Goal: Check status: Check status

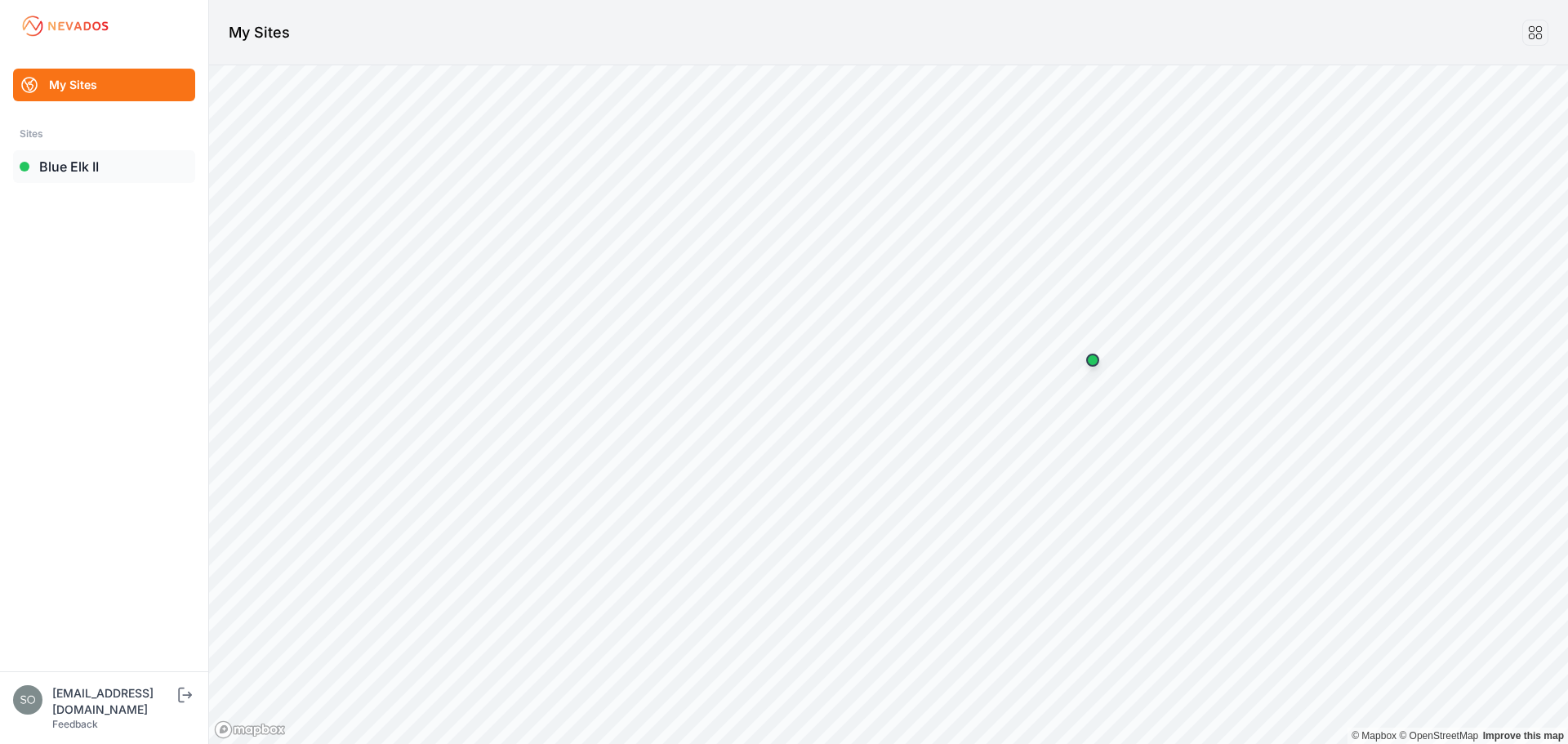
click at [109, 179] on link "Blue Elk II" at bounding box center [104, 166] width 182 height 33
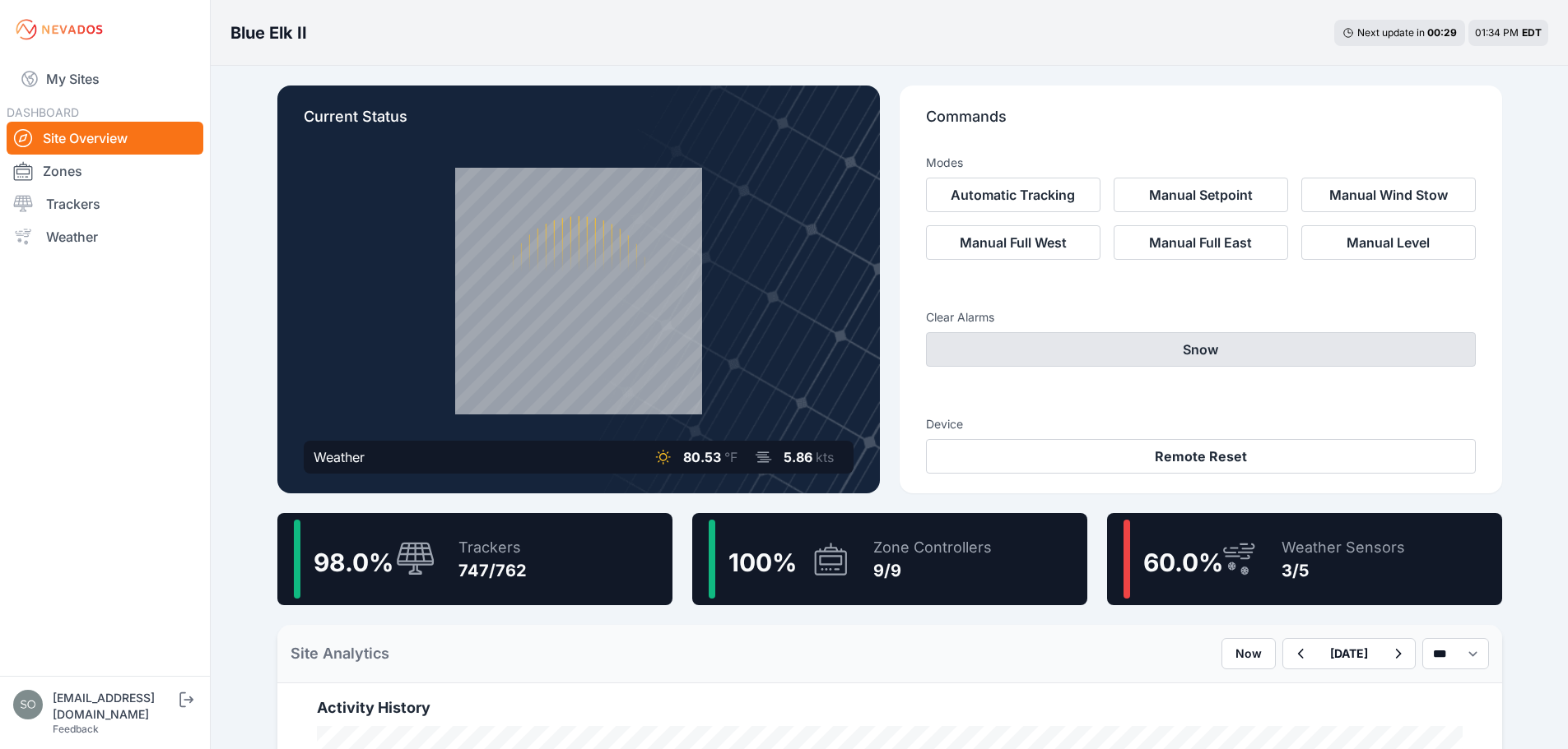
click at [1071, 344] on button "Snow" at bounding box center [1200, 349] width 550 height 35
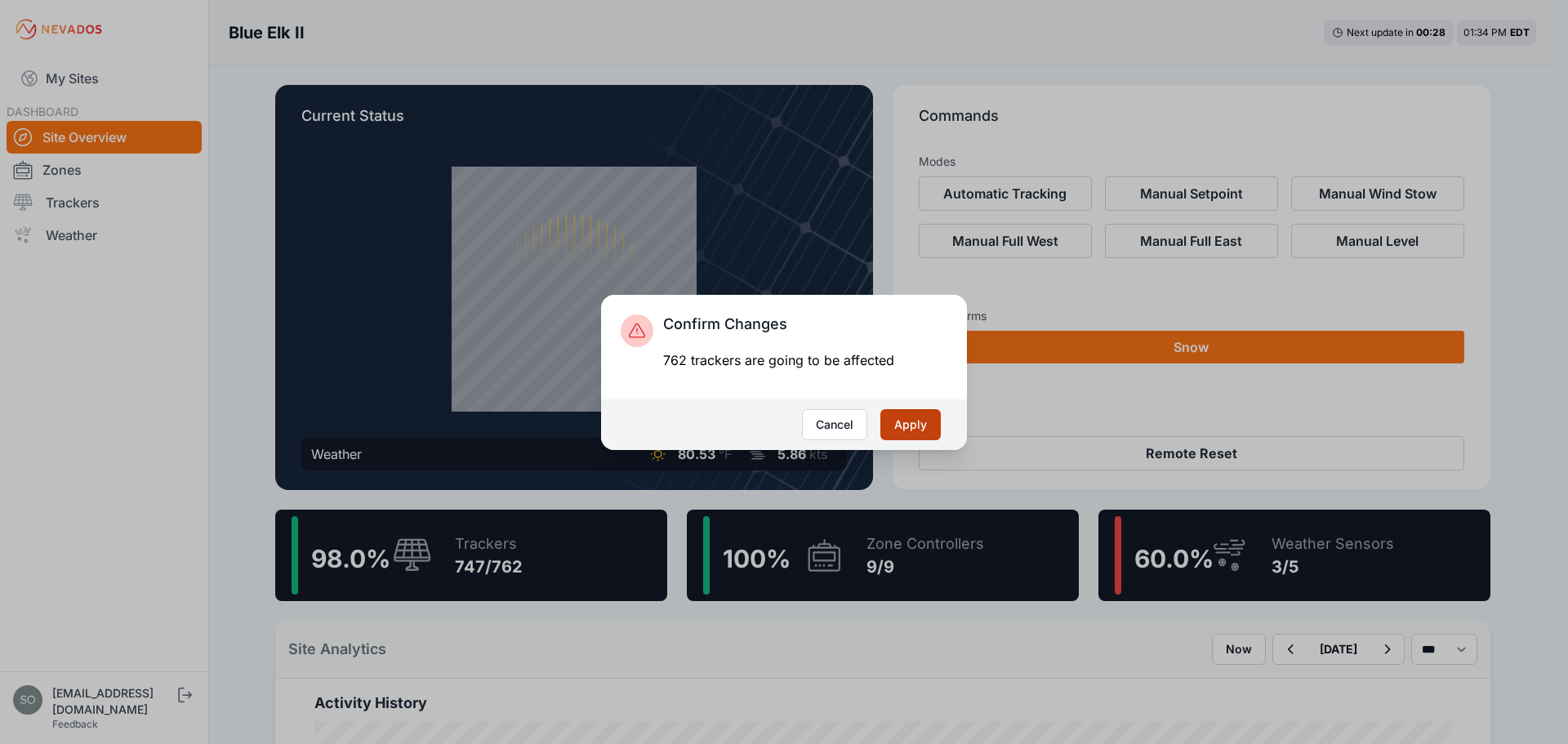
click at [911, 418] on button "Apply" at bounding box center [910, 424] width 61 height 31
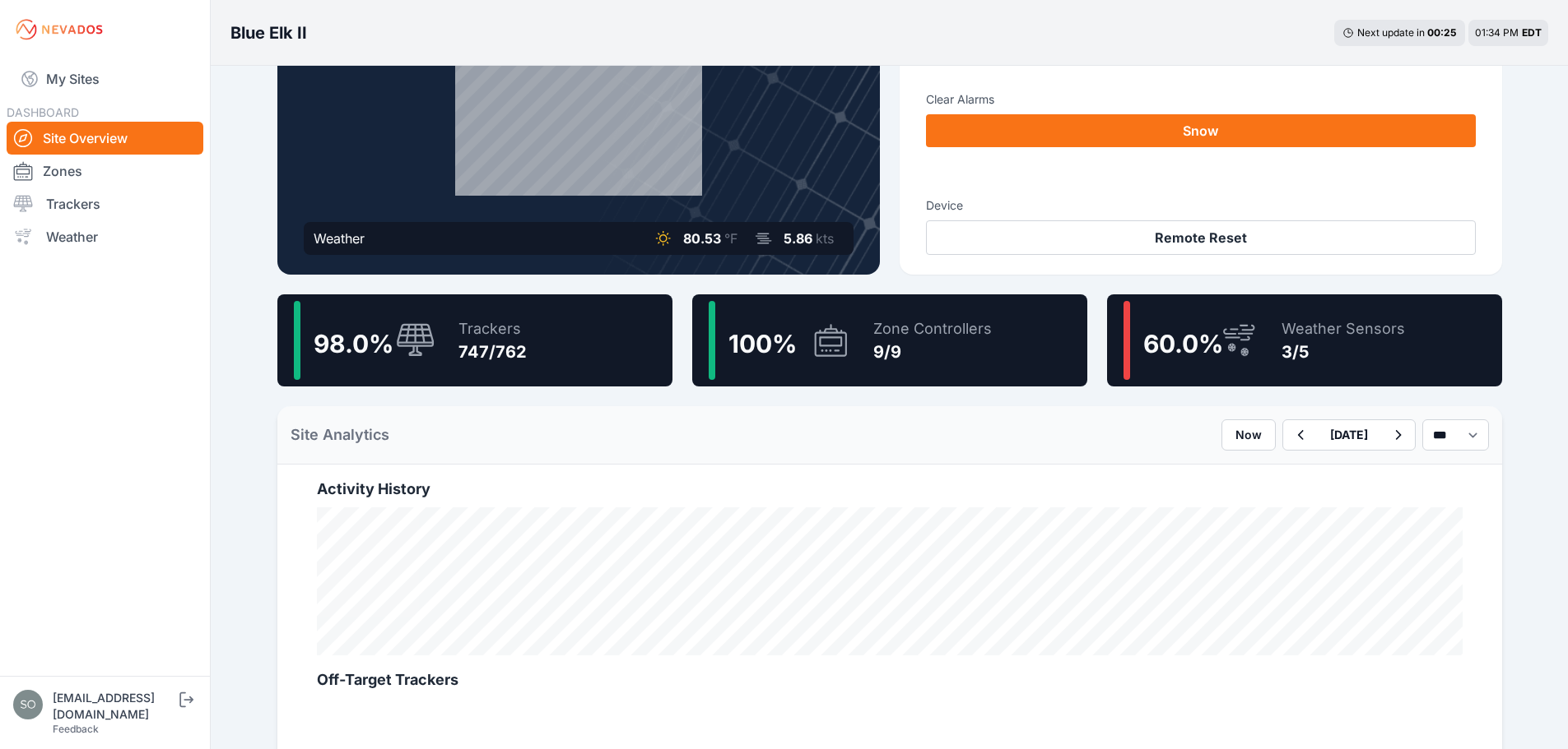
scroll to position [220, 0]
click at [1254, 328] on icon at bounding box center [1238, 339] width 40 height 38
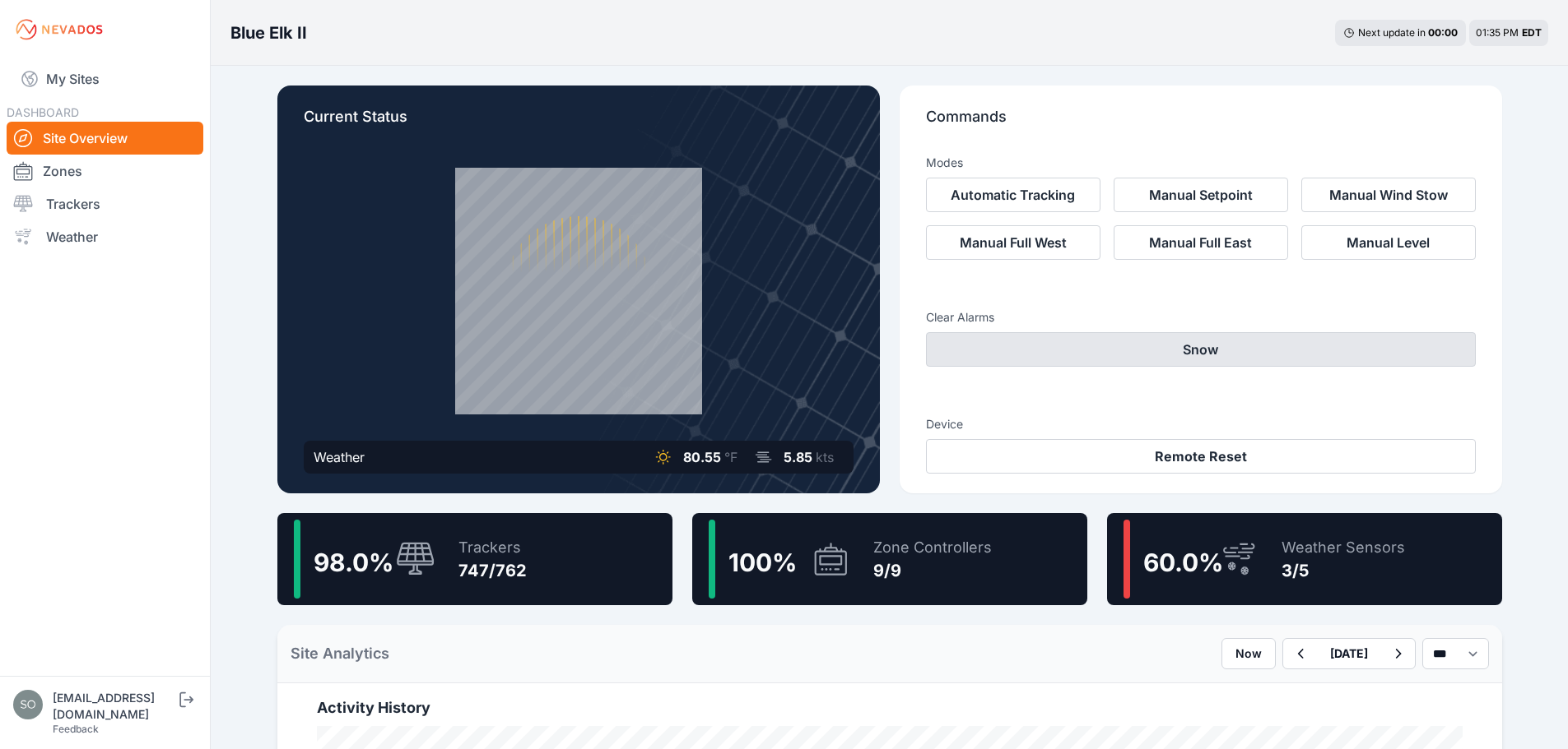
click at [1250, 344] on button "Snow" at bounding box center [1200, 349] width 550 height 35
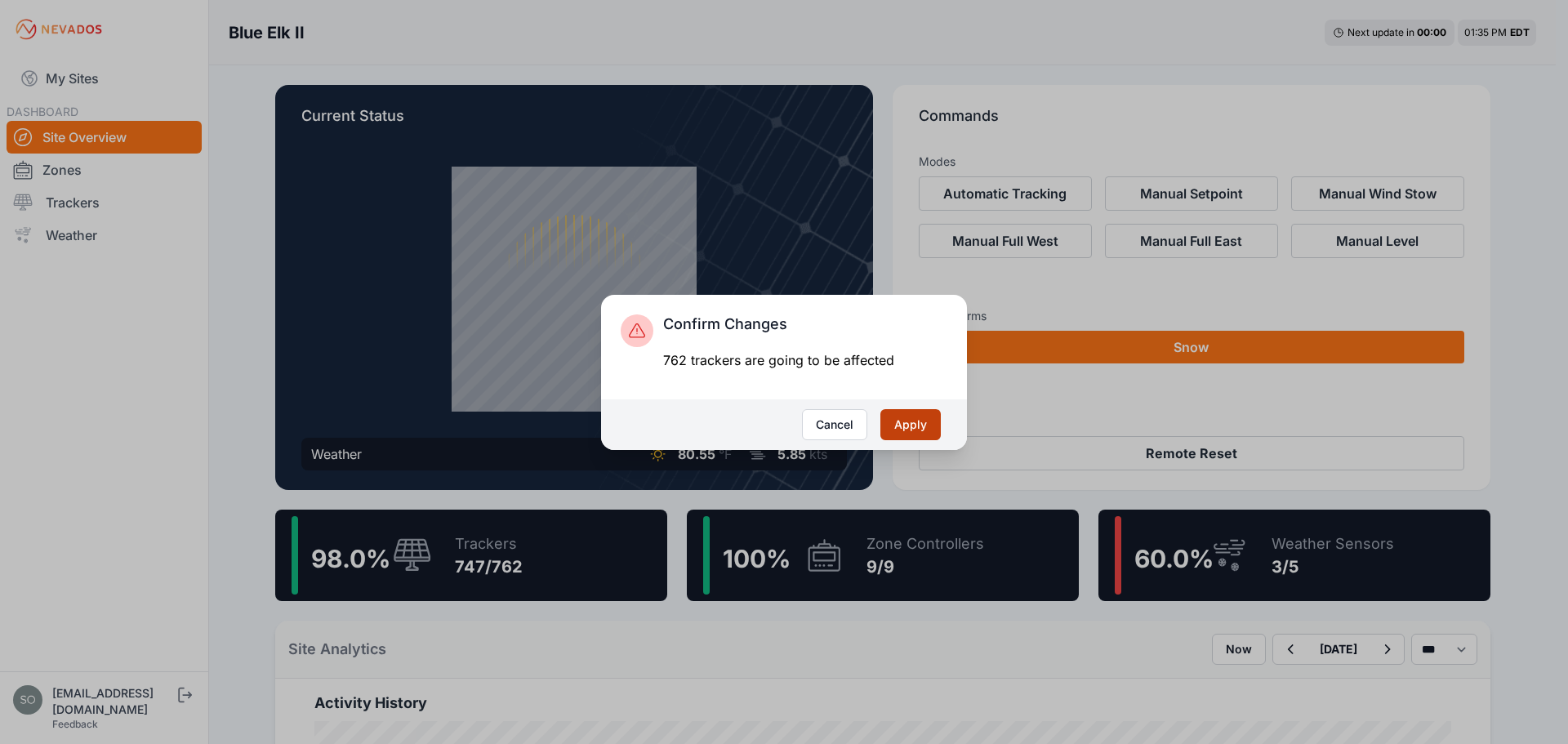
click at [904, 430] on button "Apply" at bounding box center [910, 424] width 61 height 31
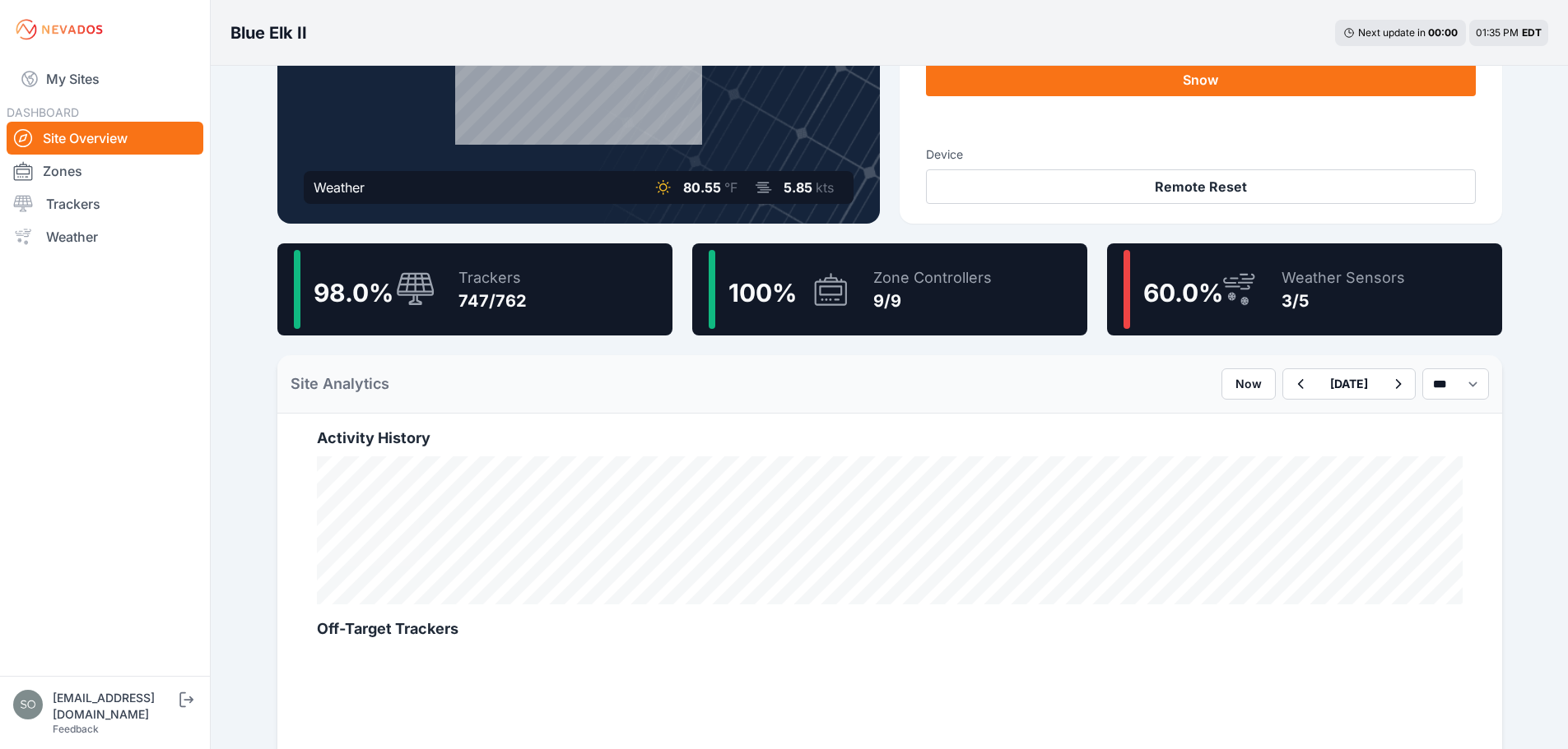
scroll to position [274, 0]
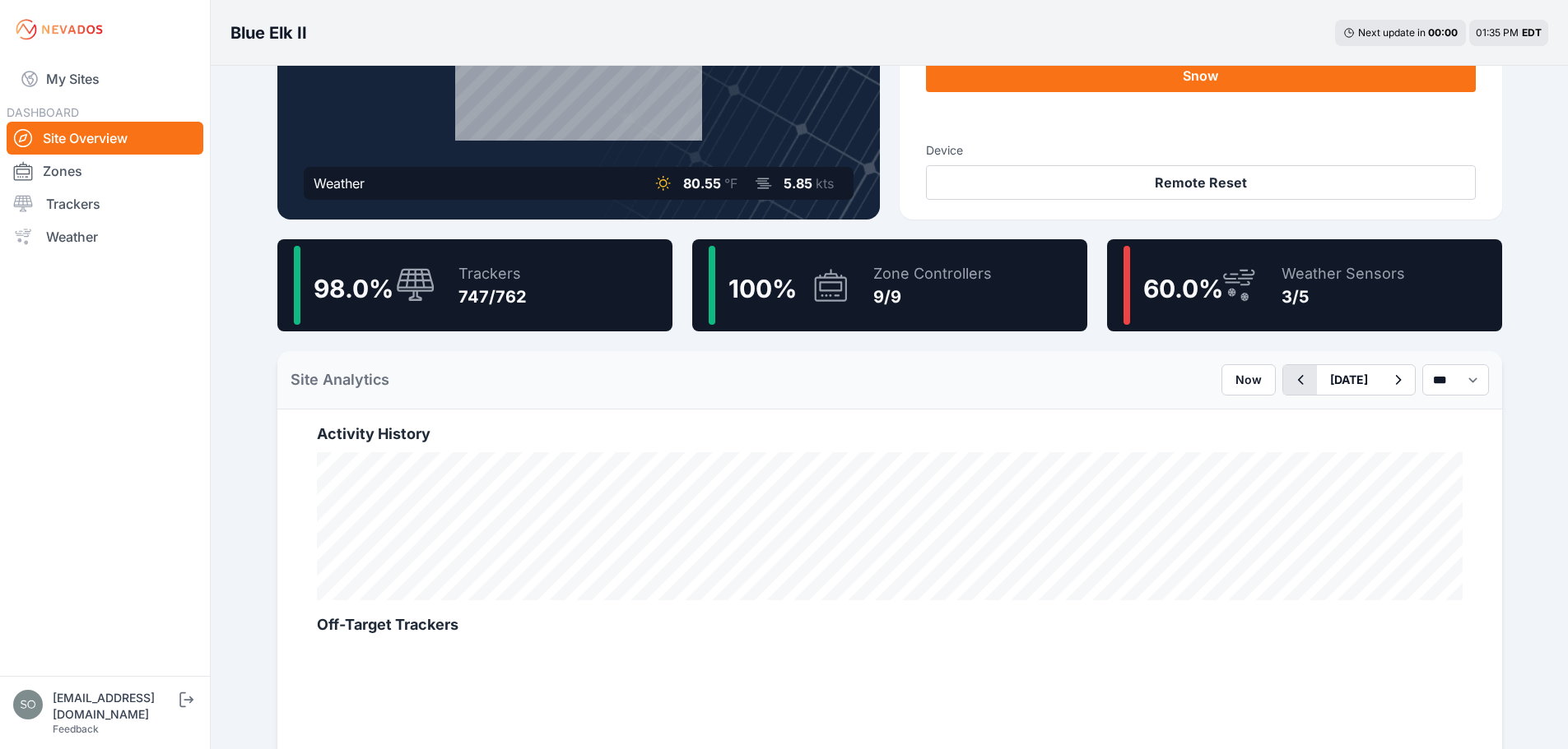
click at [1290, 380] on icon "button" at bounding box center [1300, 380] width 20 height 19
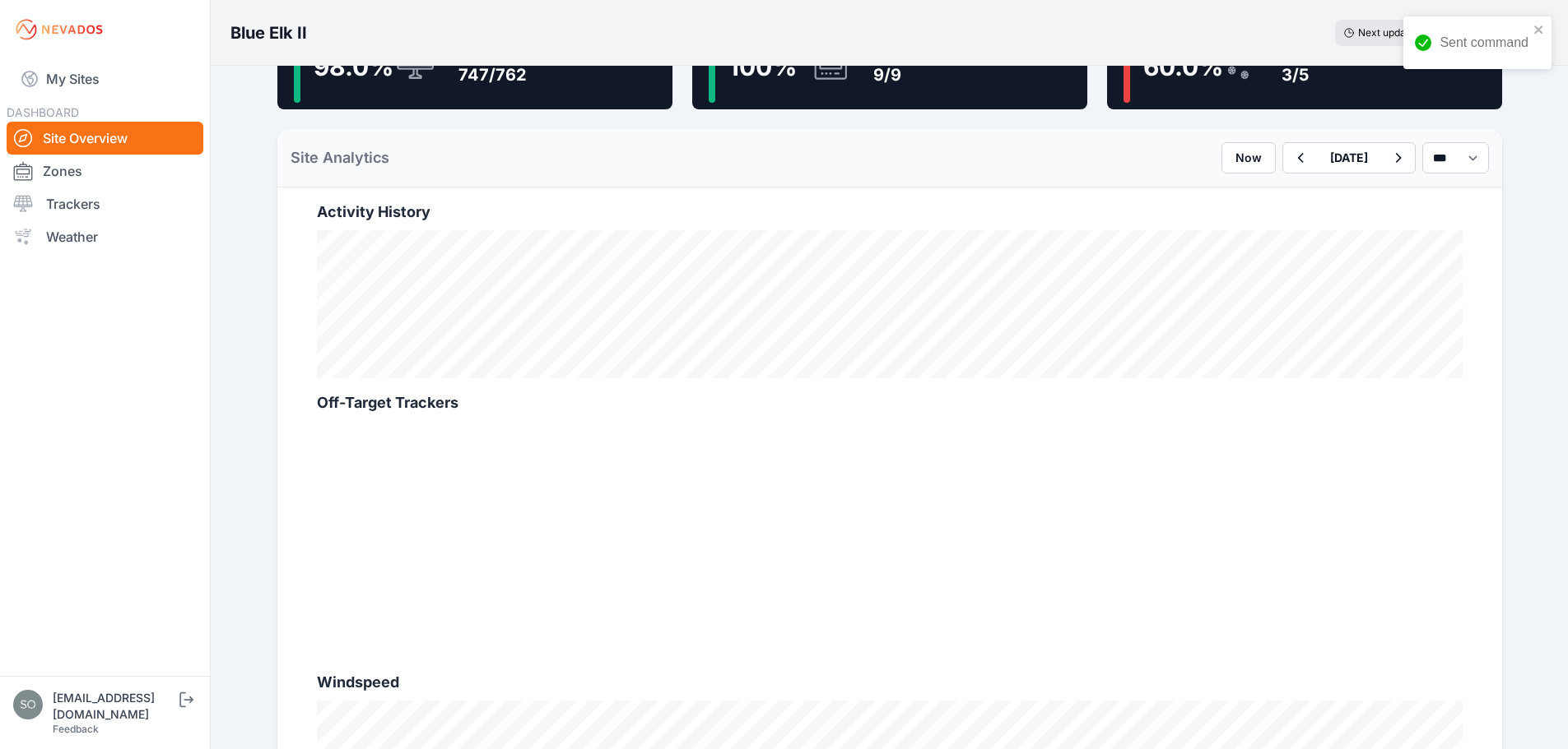
scroll to position [467, 0]
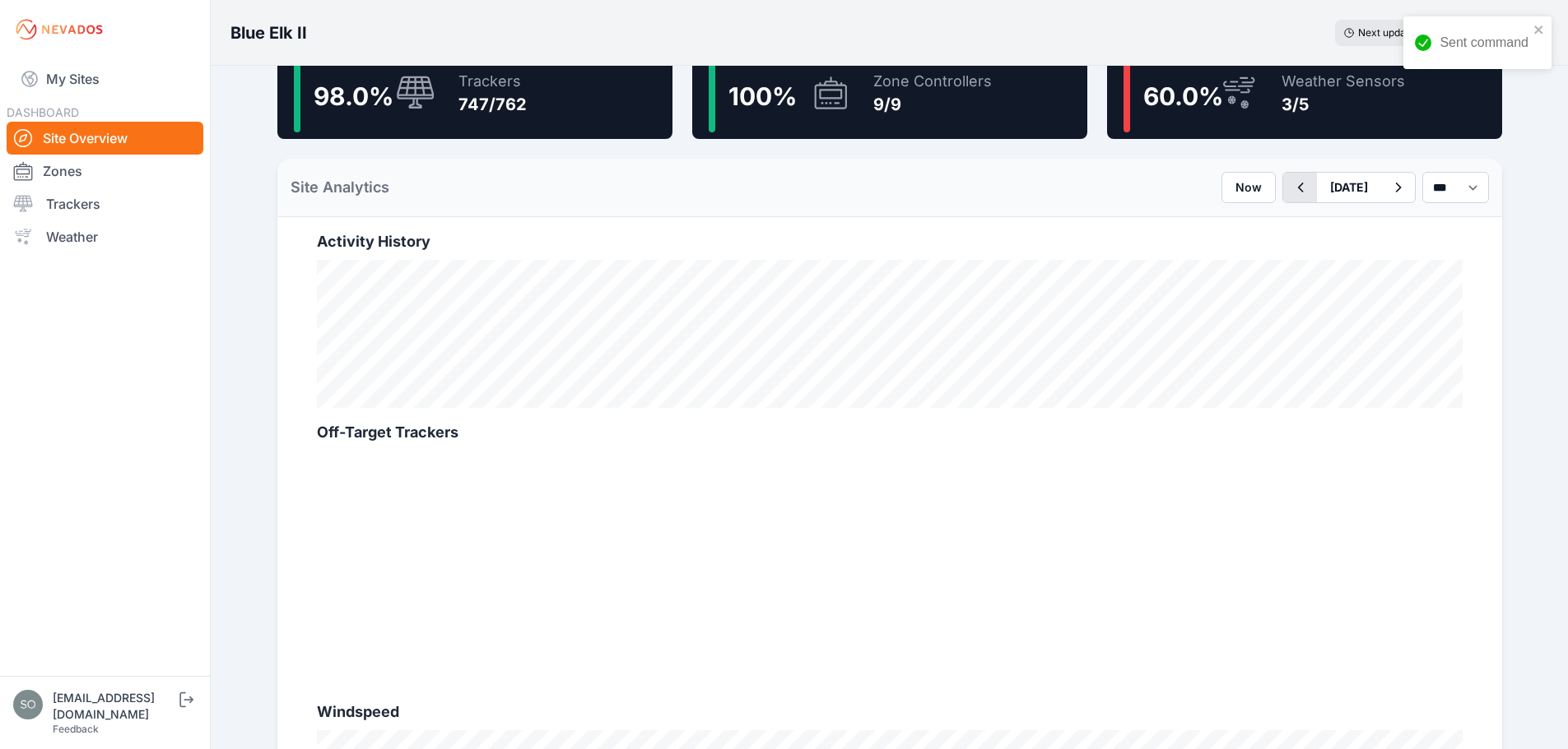
click at [1290, 189] on icon "button" at bounding box center [1300, 188] width 20 height 19
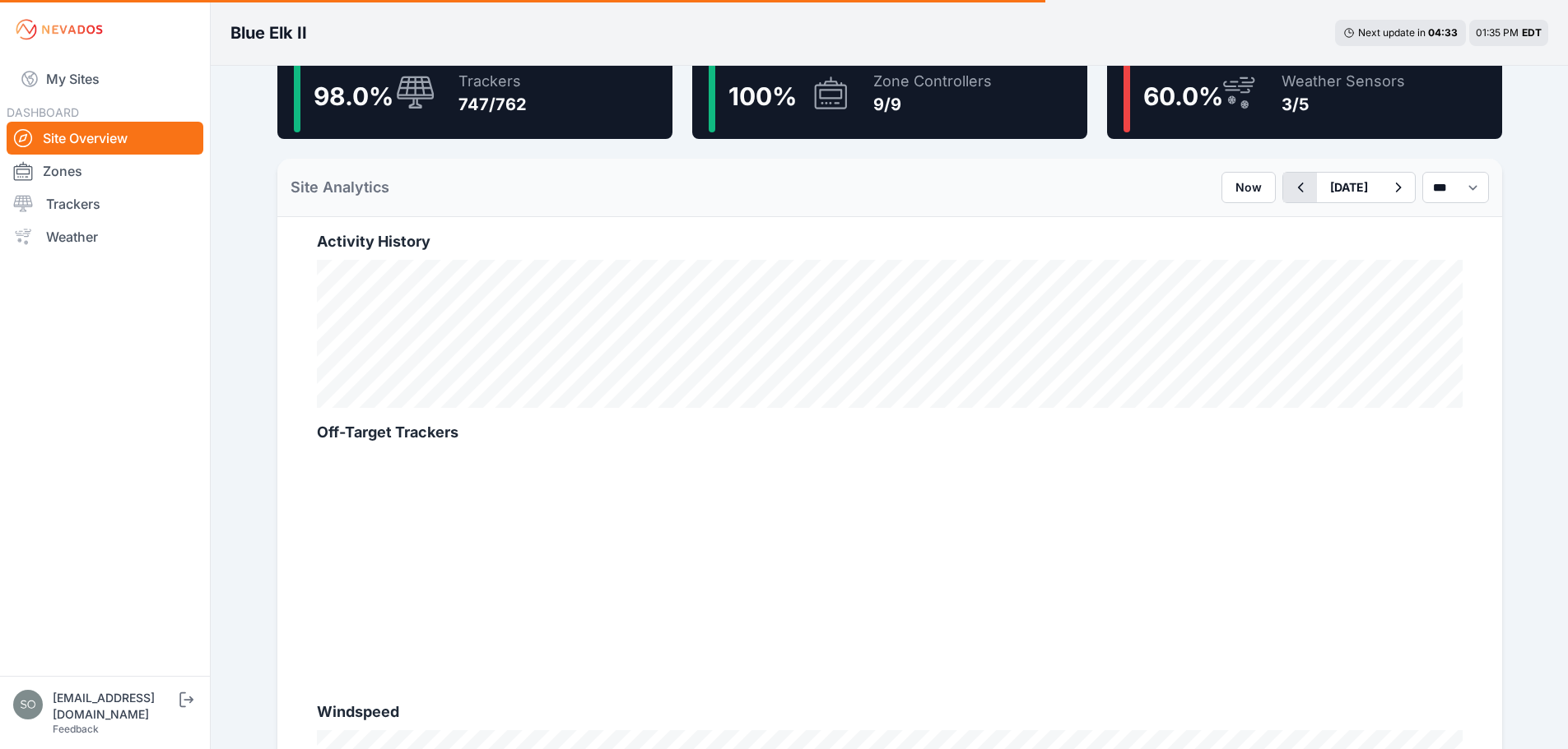
click at [1290, 188] on icon "button" at bounding box center [1300, 188] width 20 height 19
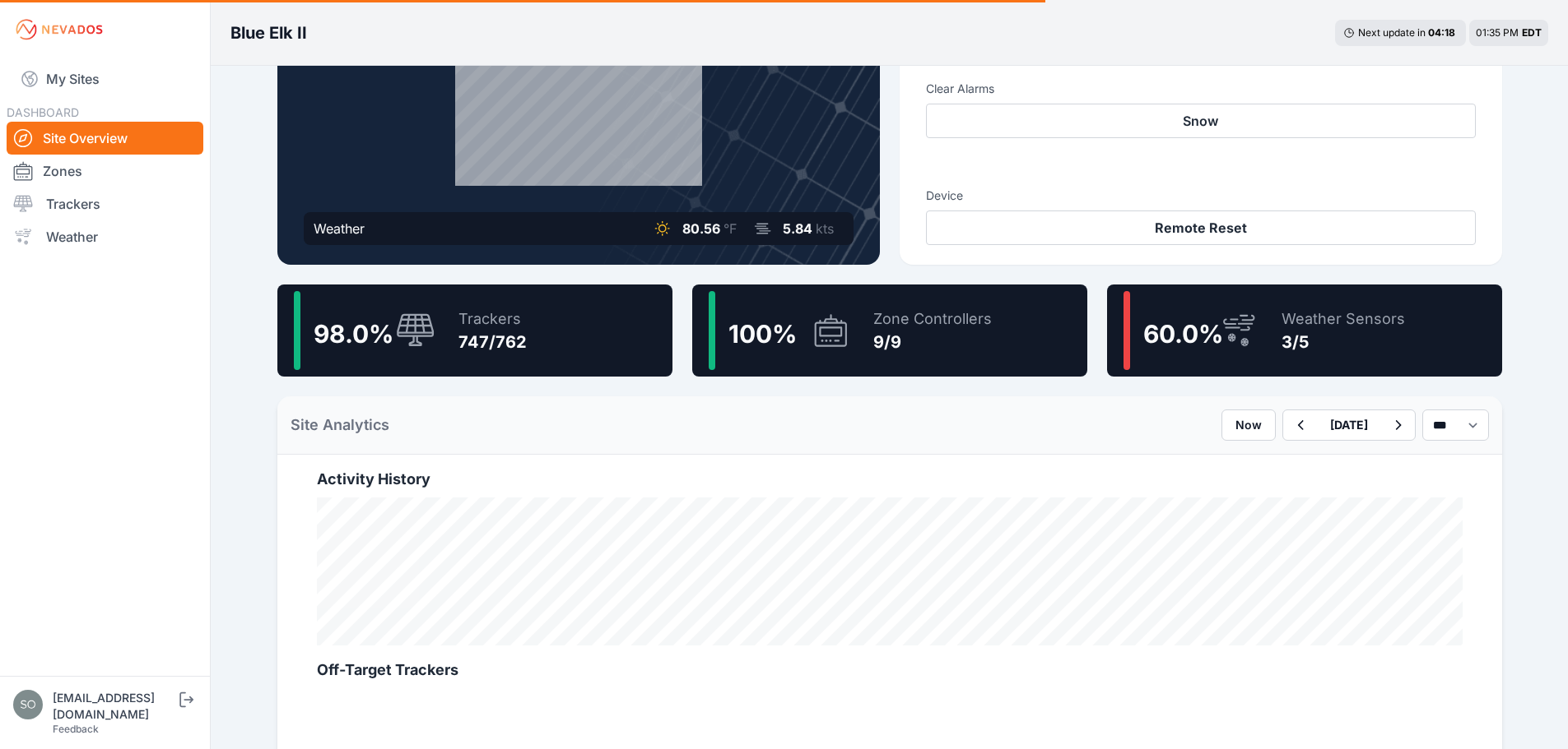
scroll to position [220, 0]
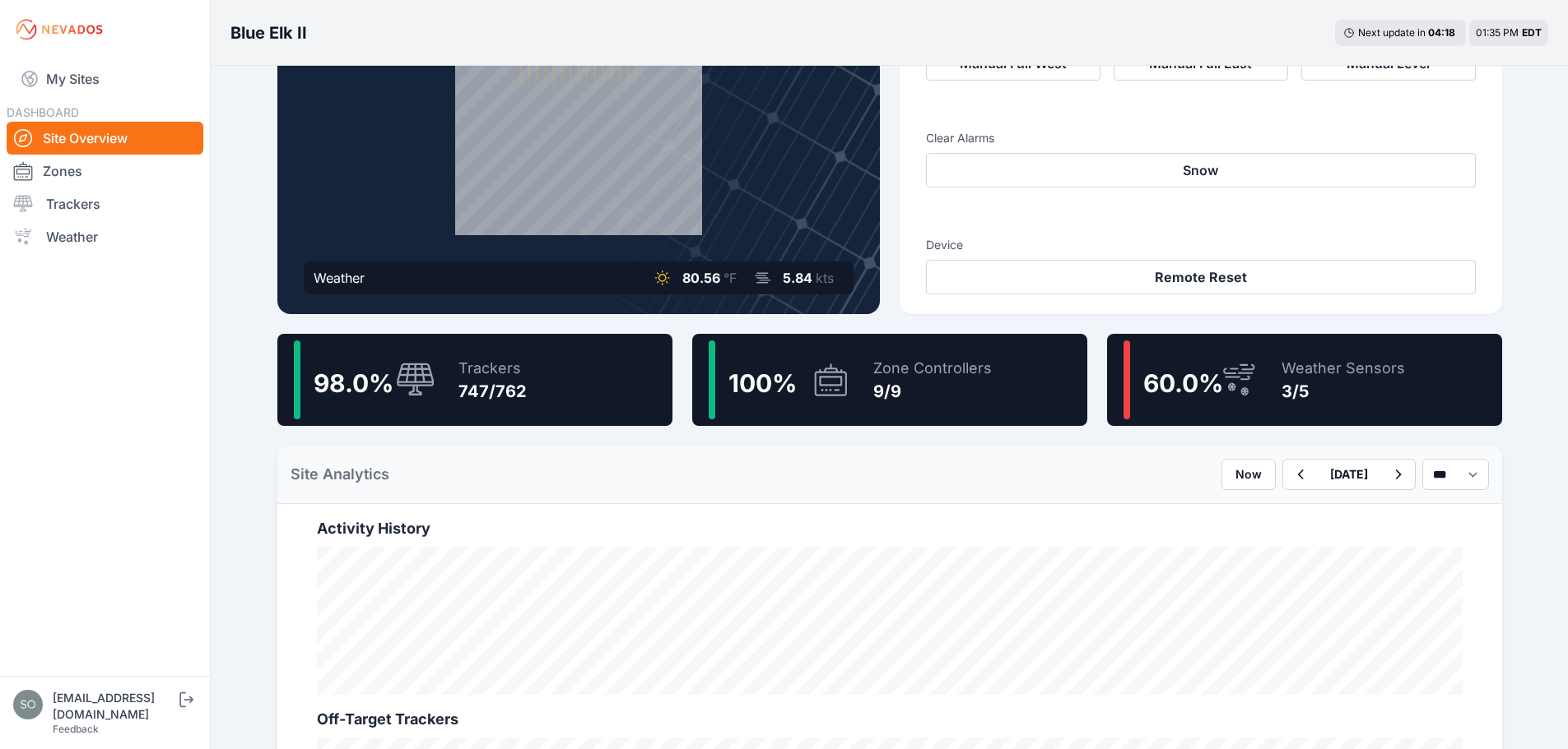
scroll to position [191, 0]
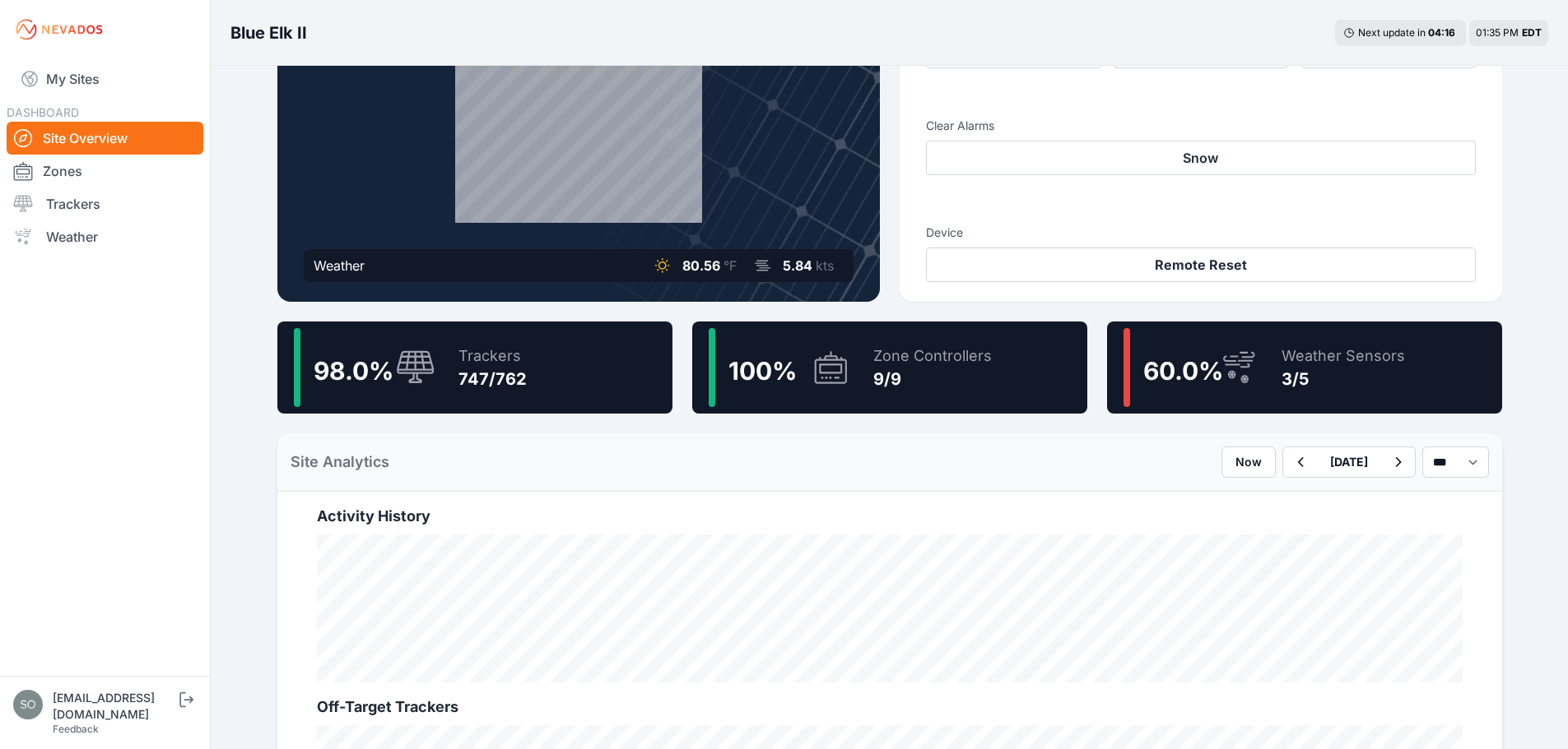
click at [1189, 365] on span "60.0 %" at bounding box center [1183, 370] width 80 height 29
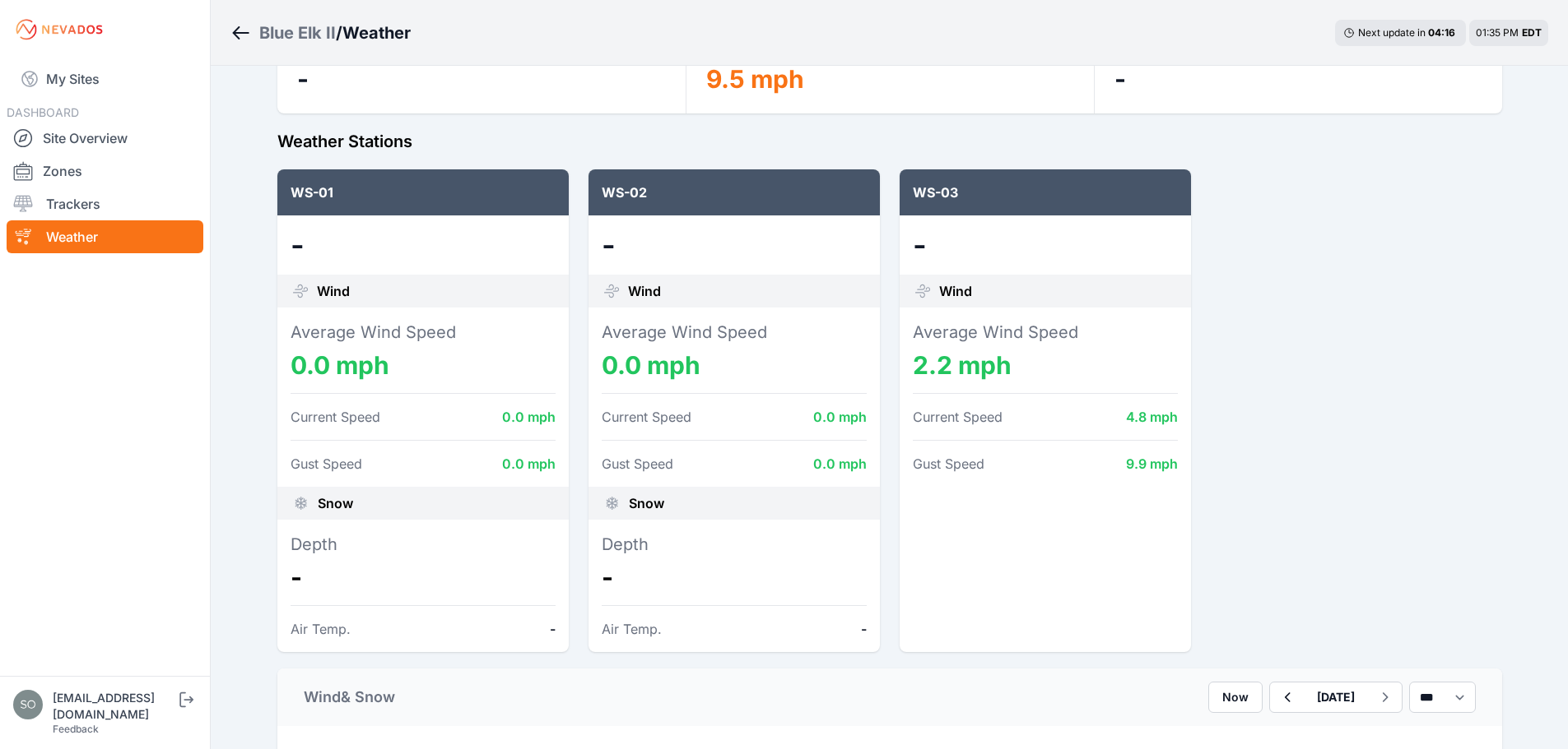
scroll to position [165, 0]
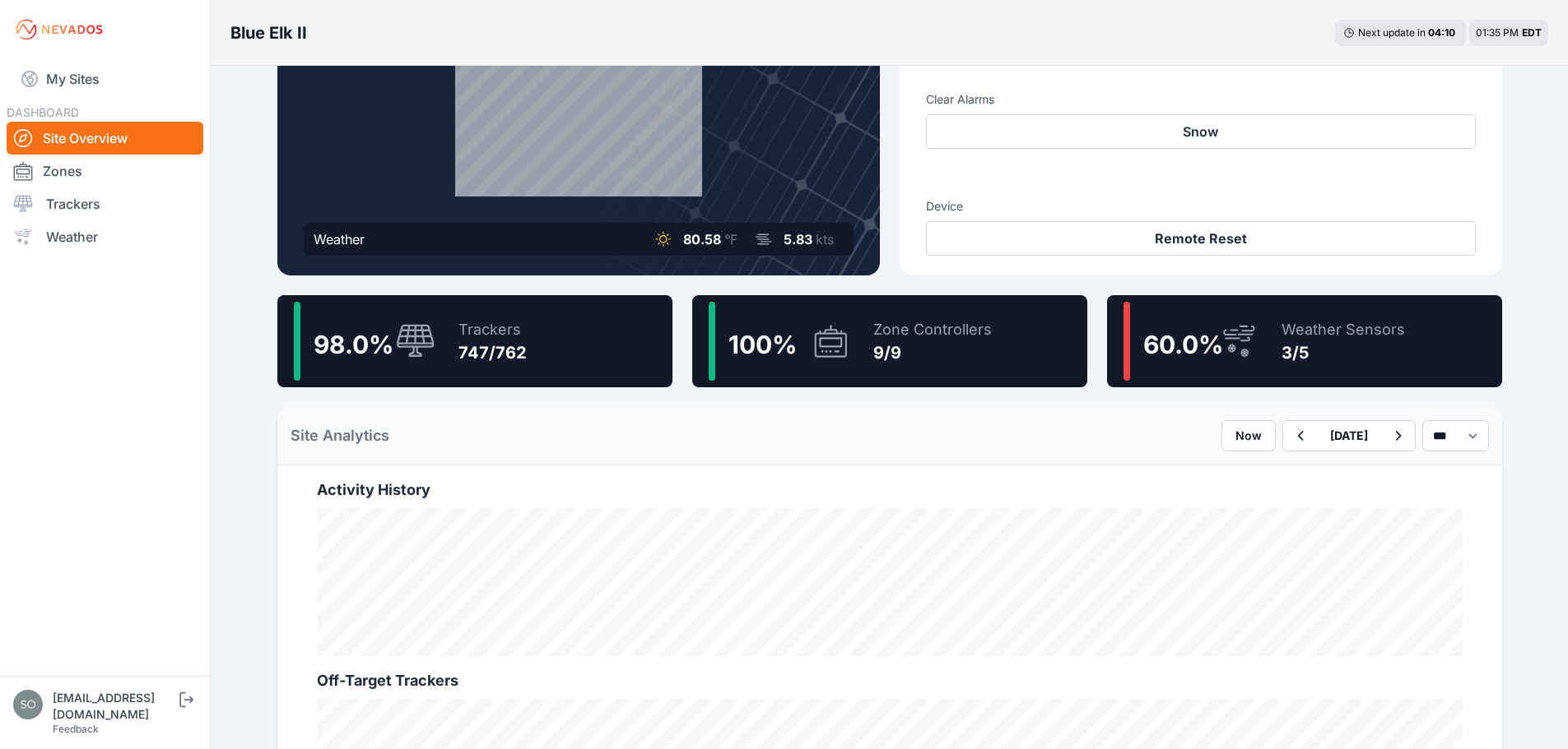
scroll to position [220, 0]
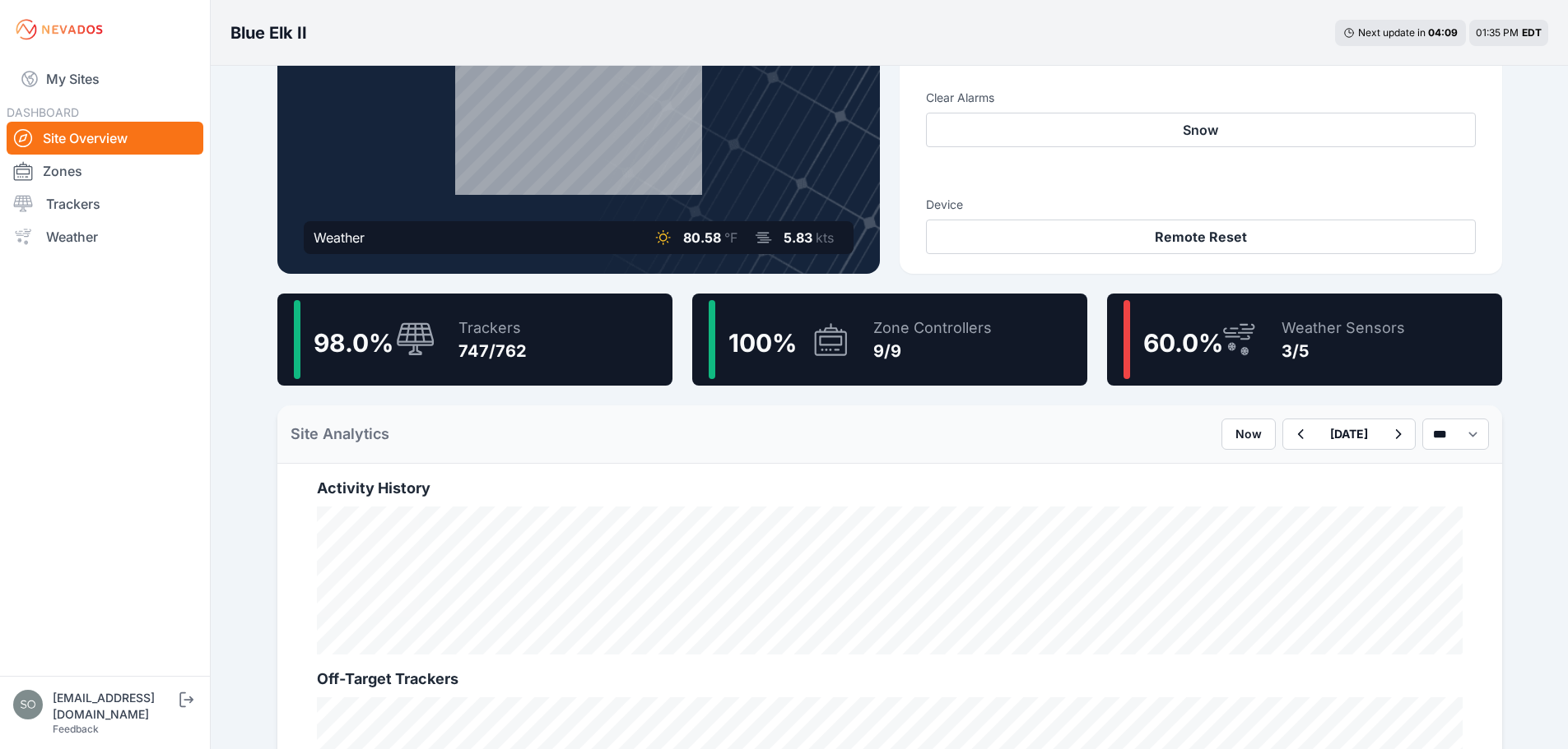
click at [1199, 308] on div "60.0 %" at bounding box center [1191, 339] width 135 height 79
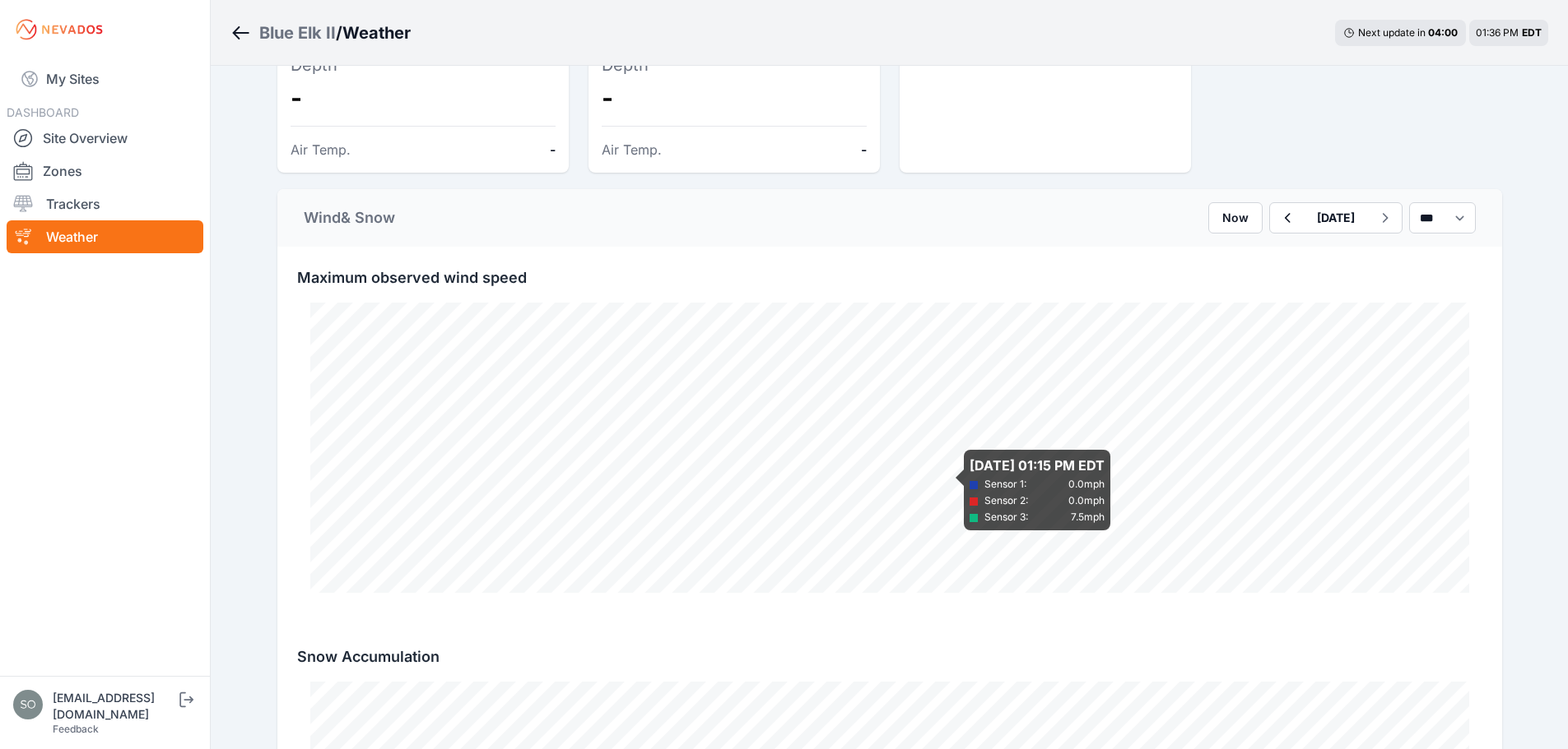
scroll to position [580, 0]
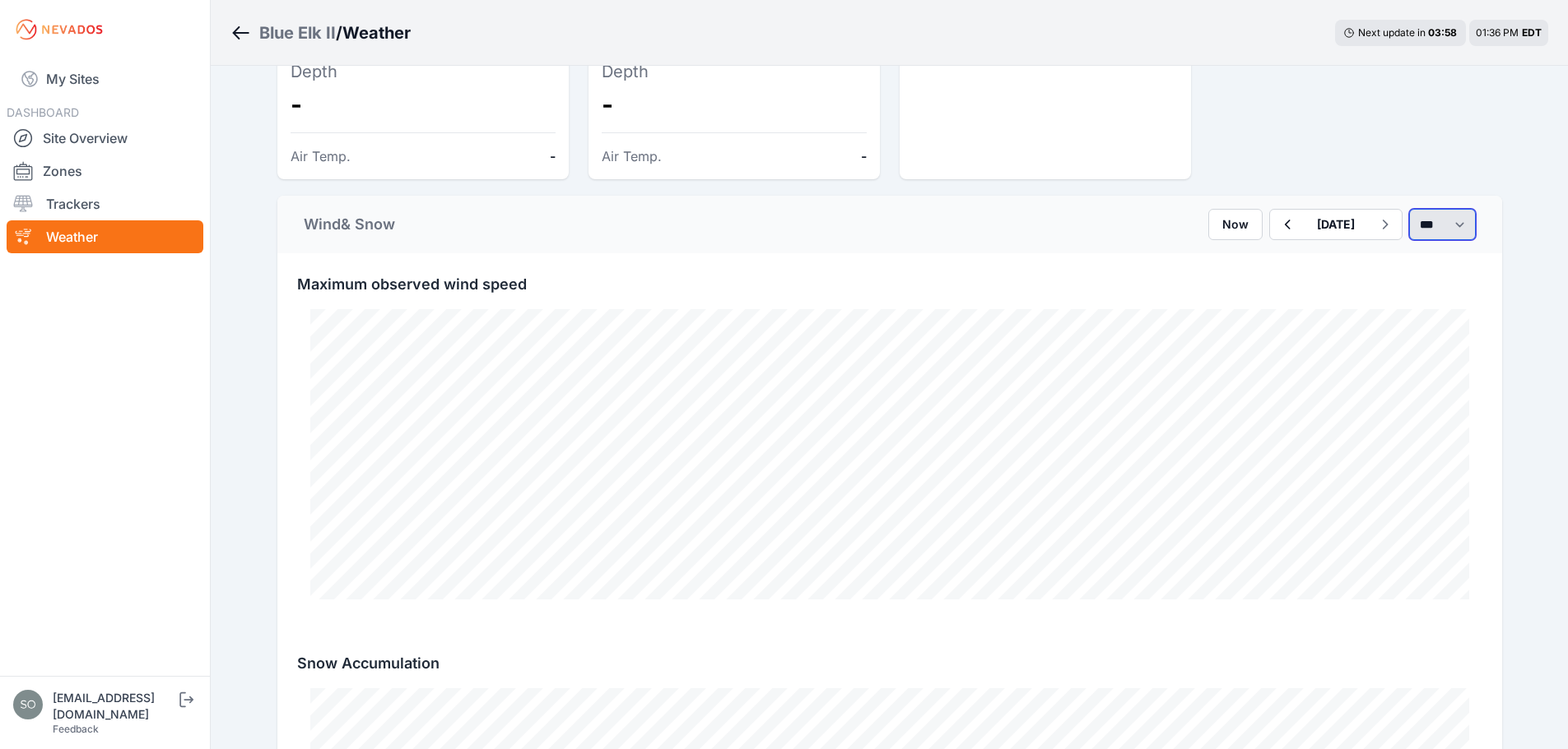
click at [1424, 228] on select "*** **** *****" at bounding box center [1441, 224] width 66 height 31
click at [1409, 209] on select "*** **** *****" at bounding box center [1441, 224] width 66 height 31
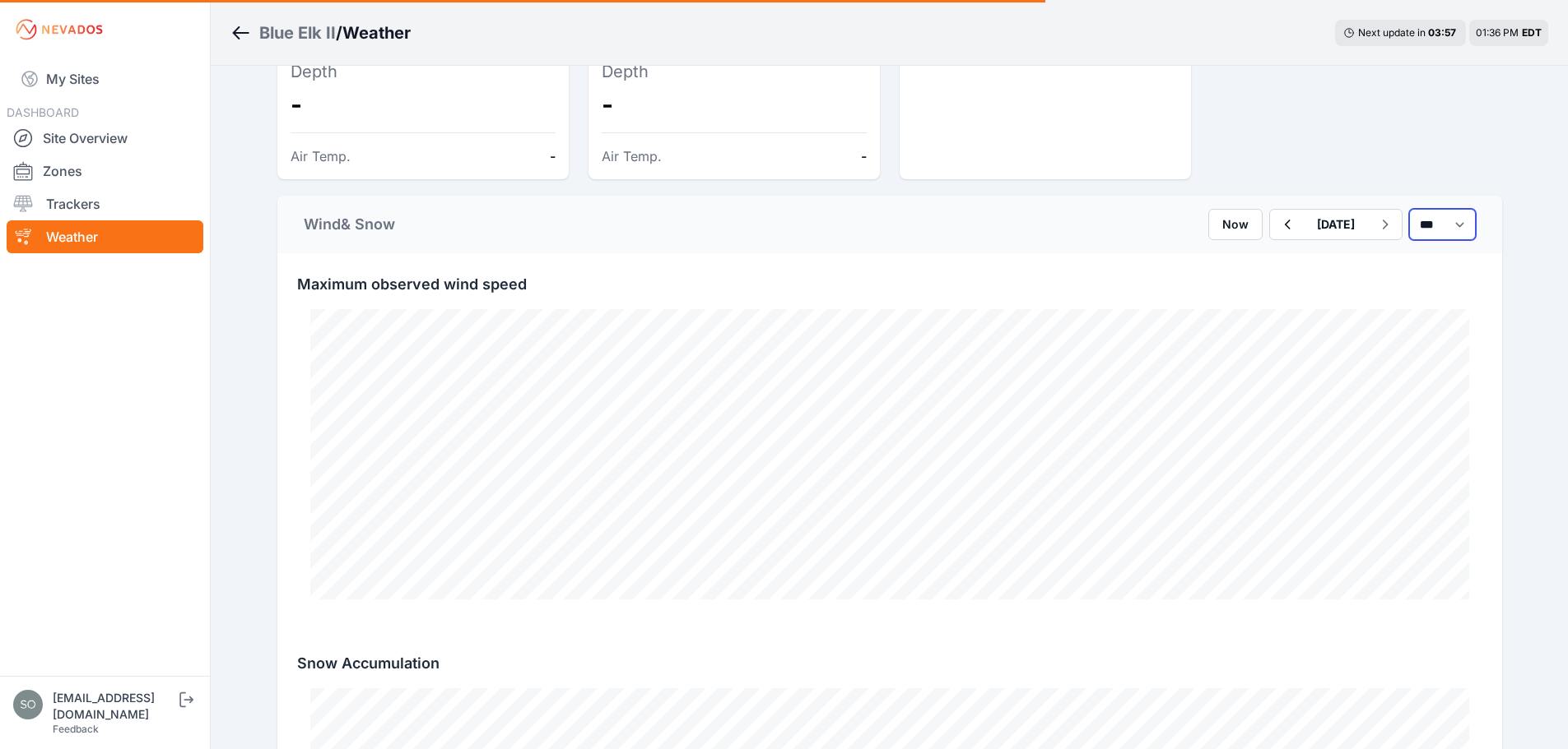
select select "******"
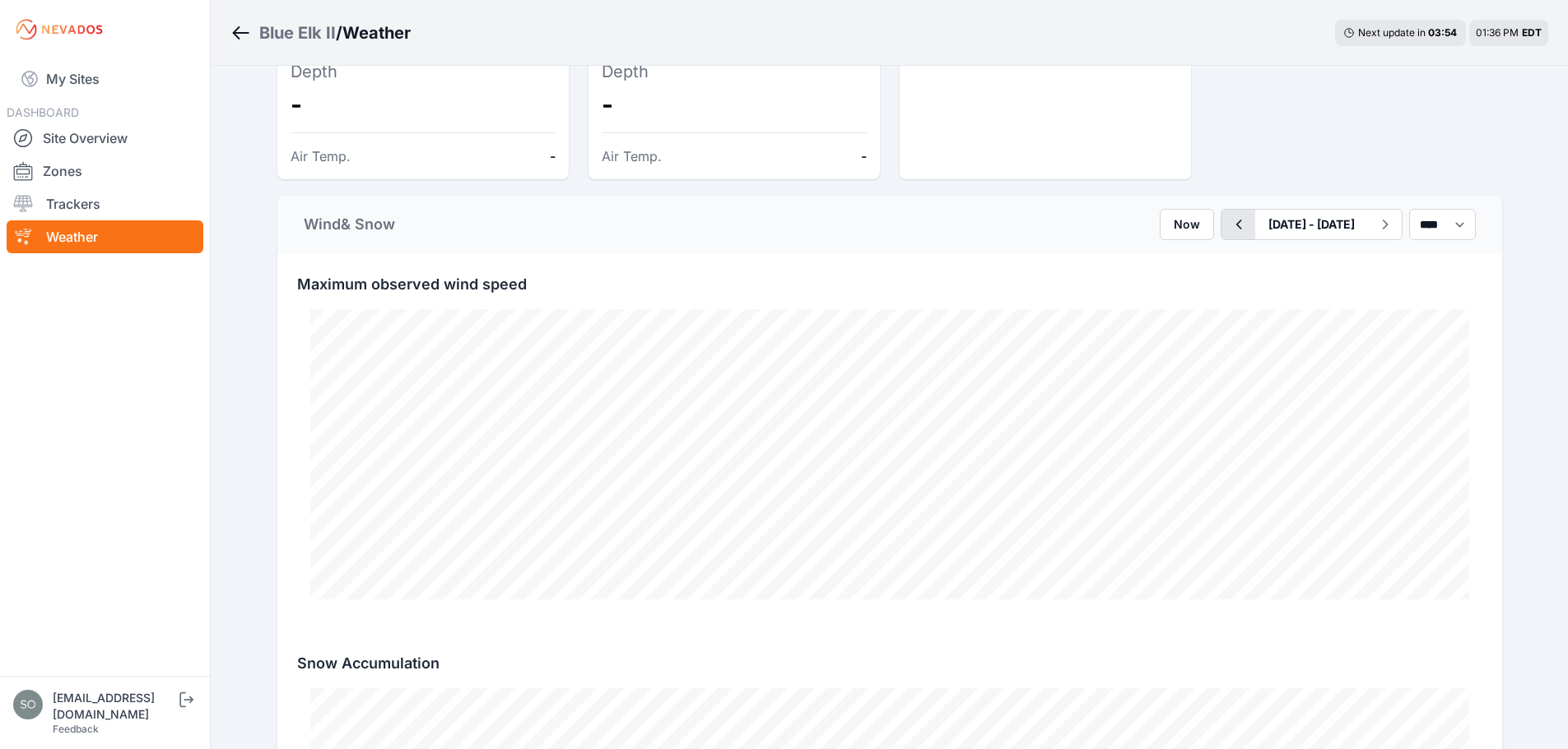
click at [1228, 225] on icon "button" at bounding box center [1238, 224] width 20 height 19
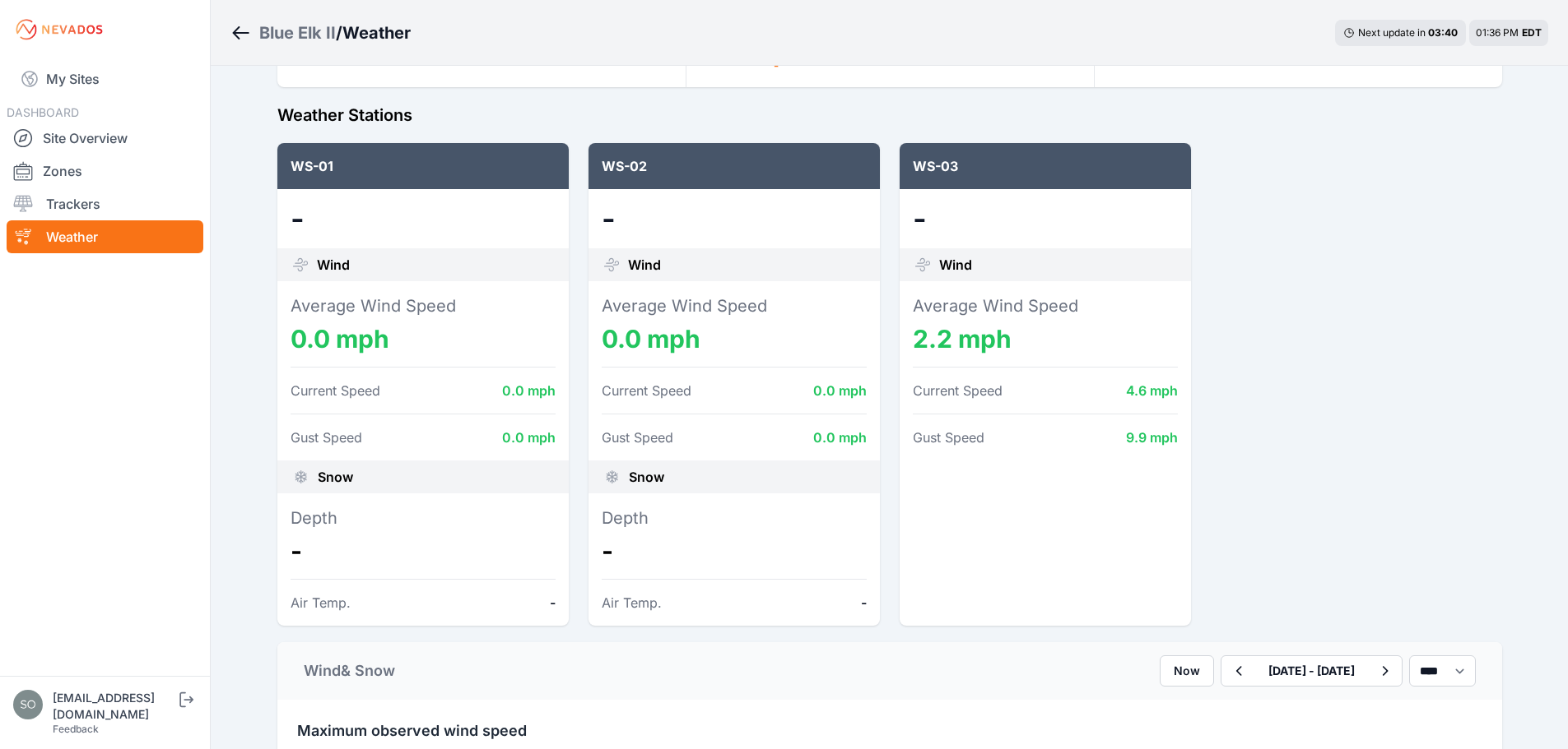
scroll to position [165, 0]
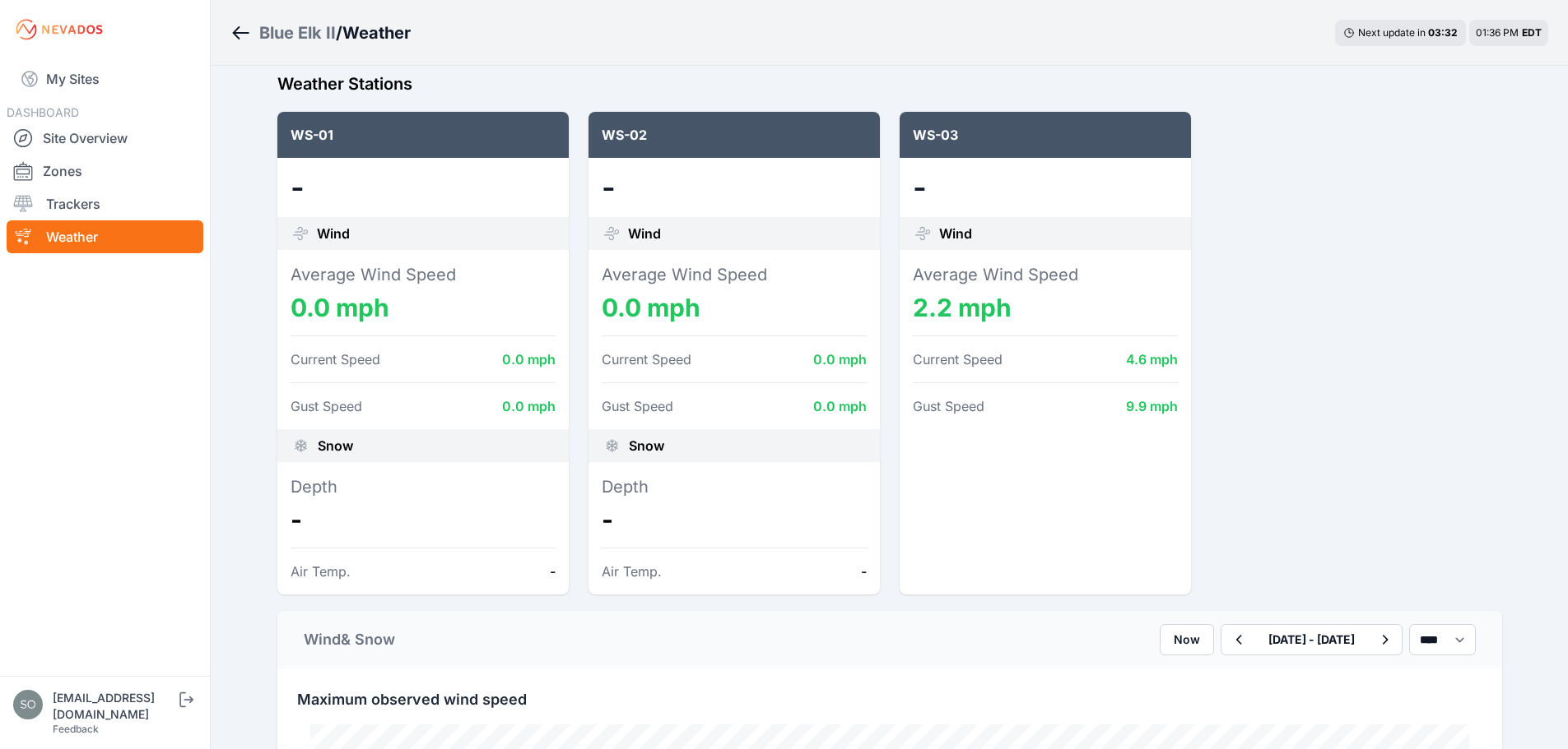
click at [1317, 407] on div "WS-01 - Wind Average Wind Speed 0.0 mph Current Speed 0.0 mph Gust Speed 0.0 mp…" at bounding box center [889, 352] width 1224 height 483
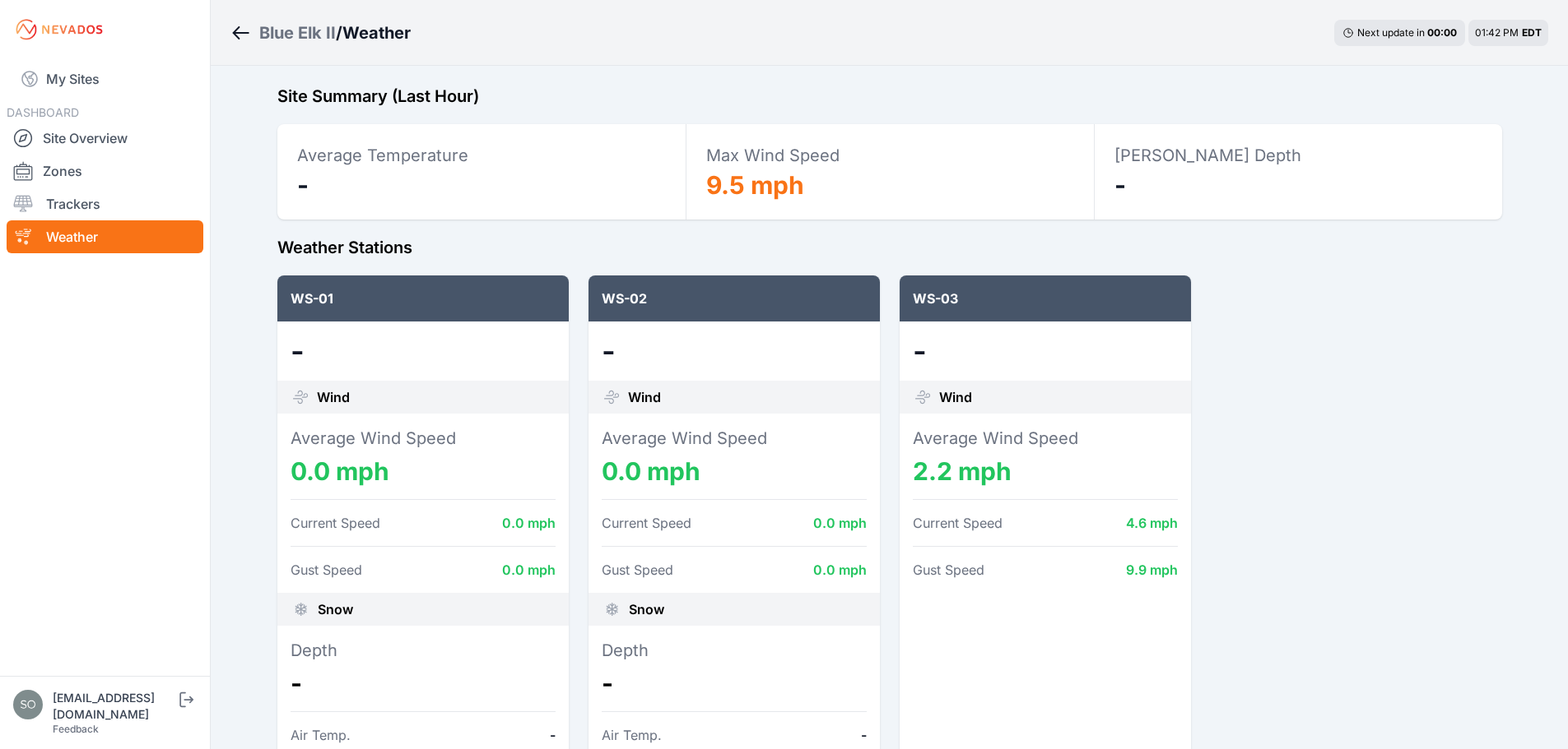
scroll to position [0, 0]
click at [235, 29] on icon "Breadcrumb" at bounding box center [240, 33] width 20 height 19
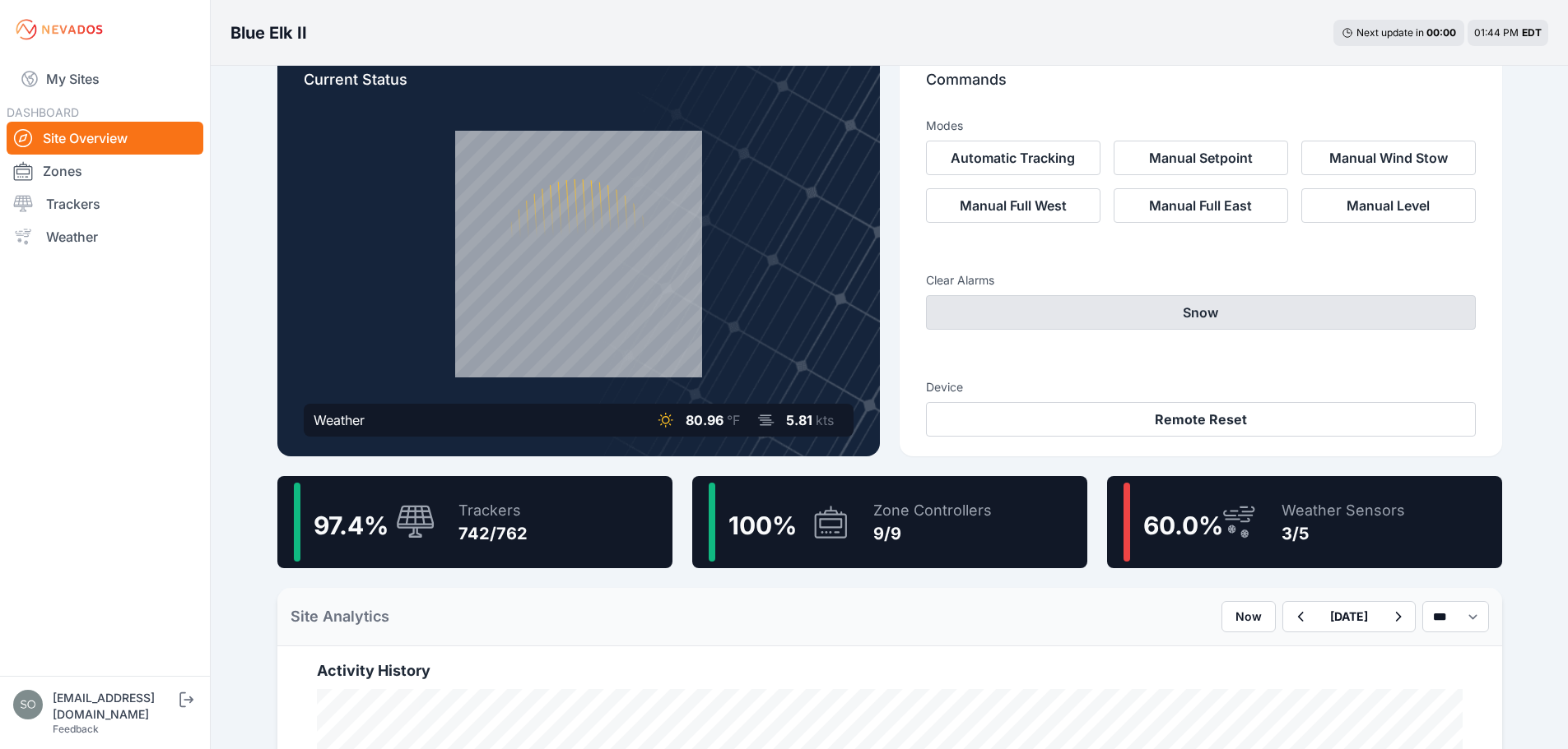
scroll to position [55, 0]
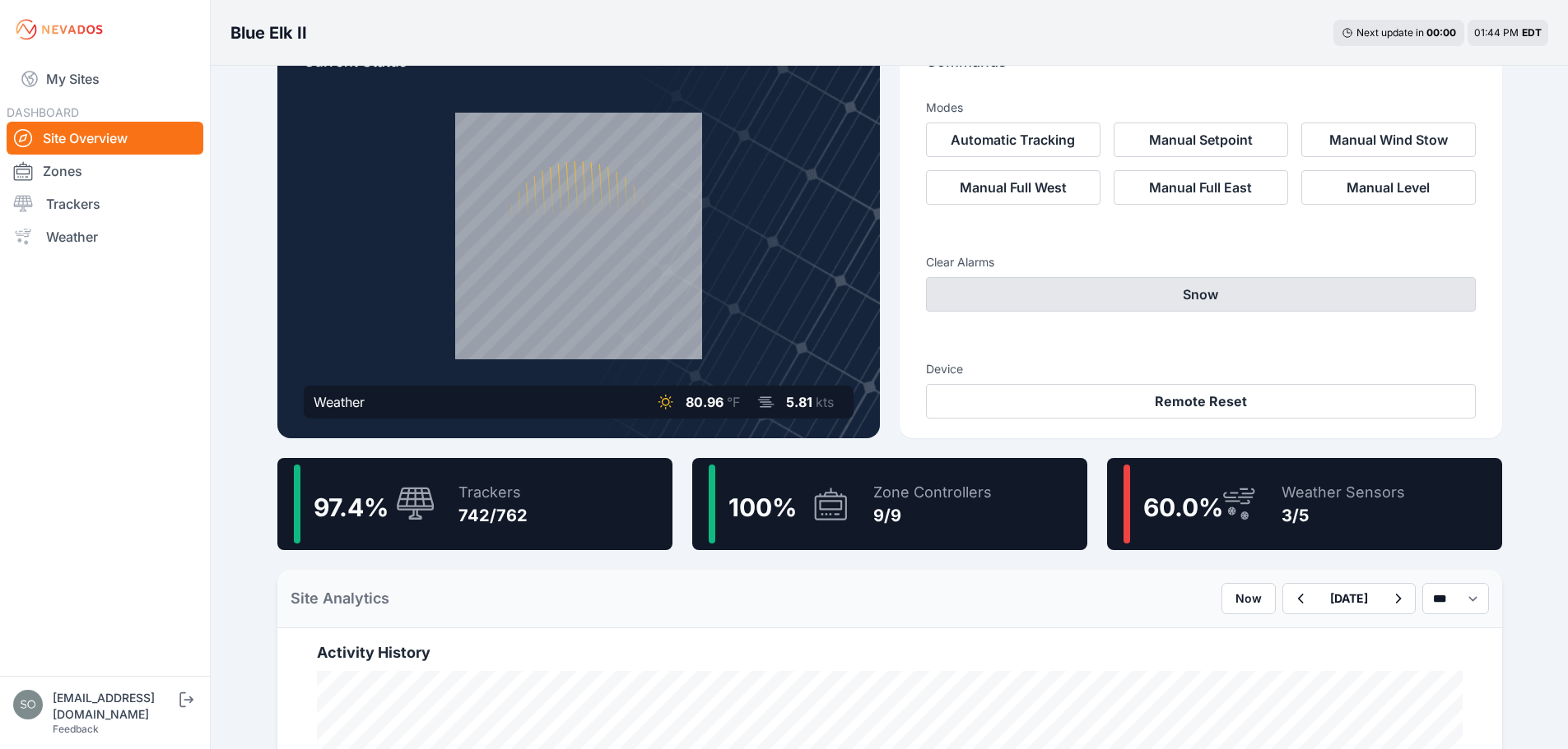
click at [1176, 290] on button "Snow" at bounding box center [1200, 294] width 550 height 35
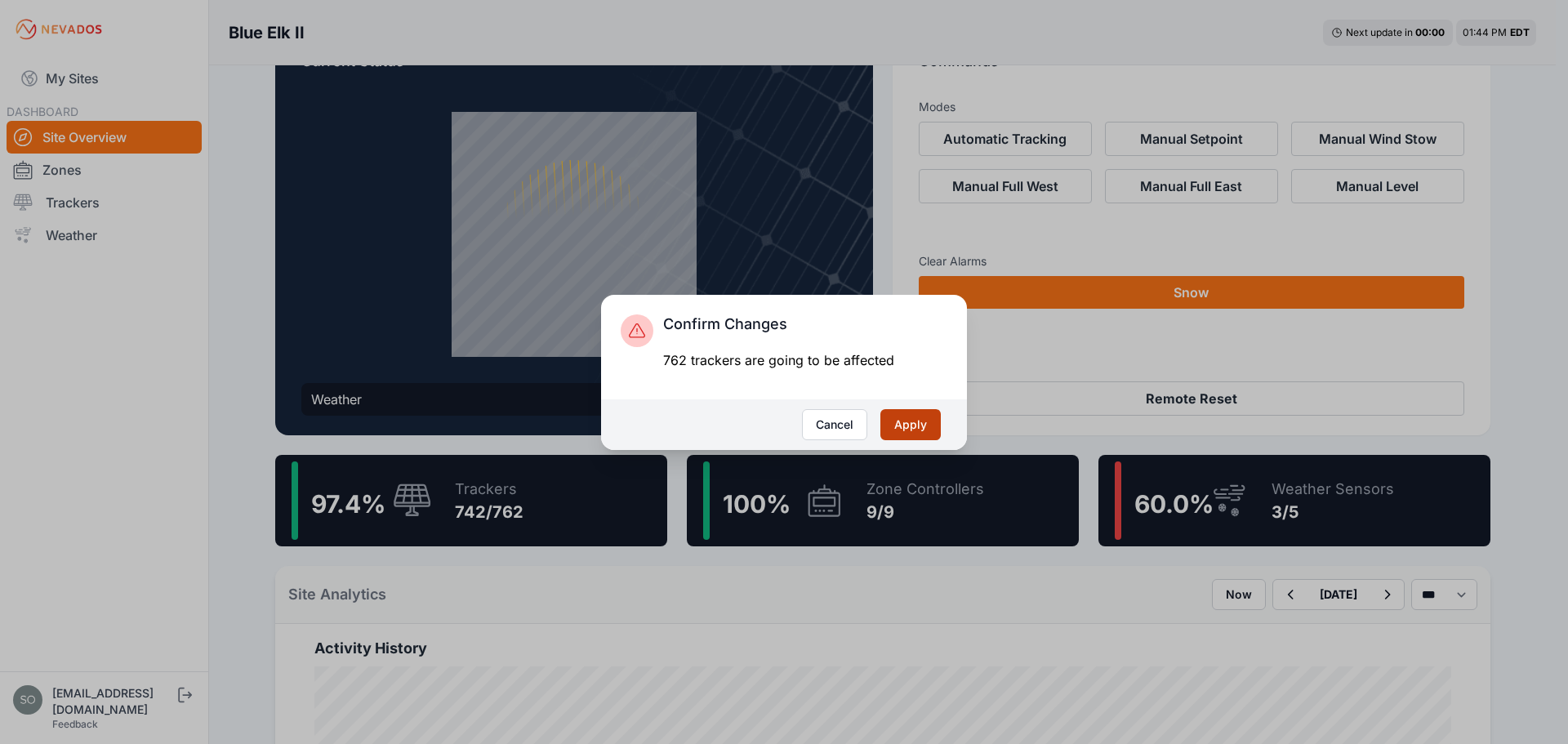
click at [913, 429] on button "Apply" at bounding box center [910, 424] width 61 height 31
